Goal: Go to known website: Access a specific website the user already knows

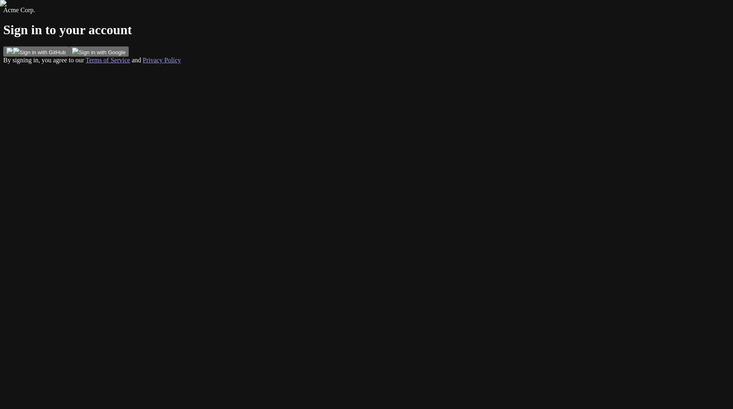
click at [69, 57] on button "Sign in with GitHub" at bounding box center [36, 51] width 66 height 10
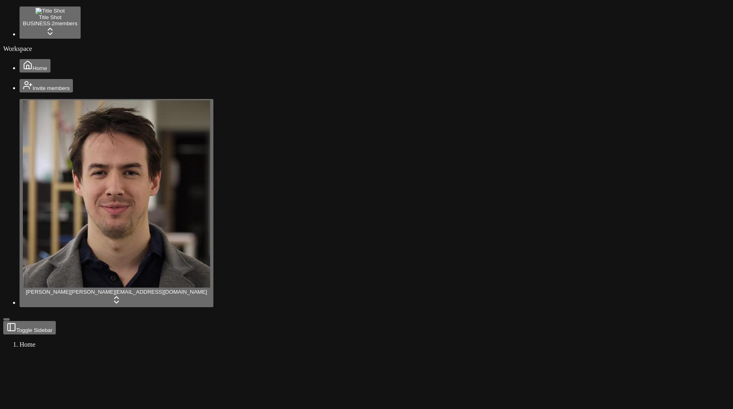
click at [90, 8] on html "Starterkit - Demo Title Shot BUSINESS · 2 member s Workspace Home Invite member…" at bounding box center [366, 304] width 733 height 609
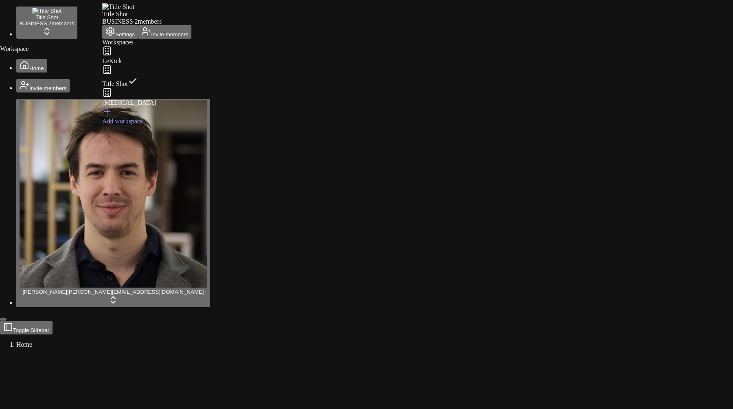
click at [138, 100] on div "[MEDICAL_DATA]" at bounding box center [146, 97] width 89 height 19
